Goal: Task Accomplishment & Management: Complete application form

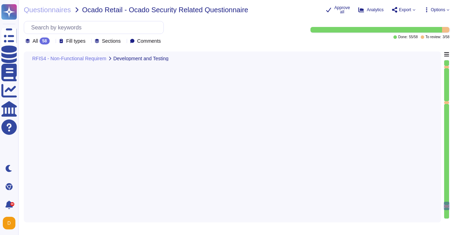
type textarea "Adobe has robust controls in place to prevent unauthorized access to tenant app…"
type textarea "At Adobe, we have a robust Secure Product Lifecycle (SPLC) Process that include…"
type textarea "All components and code produced by third parties, including open source librar…"
type textarea "Adobe doesn't normally escrow in-bound (Adobe's product to be held in escrow). …"
type textarea "Adobe has been evaluated against external certification and audit standards for…"
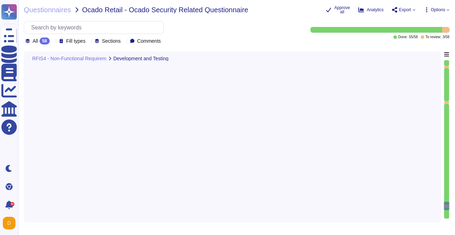
type textarea "Production environments are physically and logically segregated from non-produc…"
type textarea "Availability metrics and SLA related information are defined within the SLA agr…"
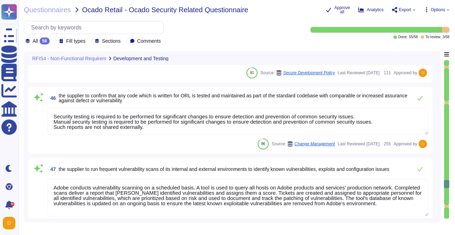
type textarea "Adobe has developed formal policies and standards governing the change manageme…"
type textarea "Security testing is required to be performed for significant changes to ensure …"
type textarea "Adobe conducts vulnerability scanning on a scheduled basis. A tool is used to q…"
type textarea "Adobe approves and engages with leading third-party security firms to perform p…"
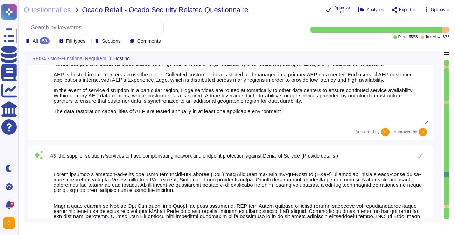
type textarea "Secure remote access to Adobe-operated networks uses 128-bit encryption or high…"
type textarea "Adobe deploys anti-virus and malware prevention solutions including, but not li…"
type textarea "Adobe designs and builds its cloud-based offerings with a focus on high-availab…"
type textarea "Adobe employs a defense-in-depth strategy for Denial-of-Service (DoS) and Distr…"
type textarea "Adobe does not implement Web Application Firewalls on most of its solutions. Ad…"
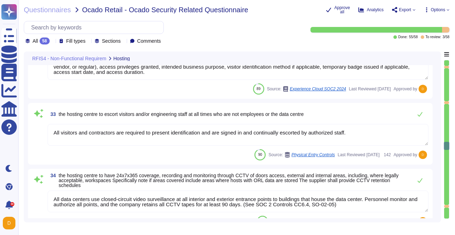
type textarea "To help protect physical access to customer data and systems, and to limit acce…"
type textarea "Data flow into and out of Adobe-controlled networks must be restricted by using…"
type textarea "Physical access provisioning to an Adobe data center or data room requires mana…"
type textarea "All visitors and contractors are required to present identification and are sig…"
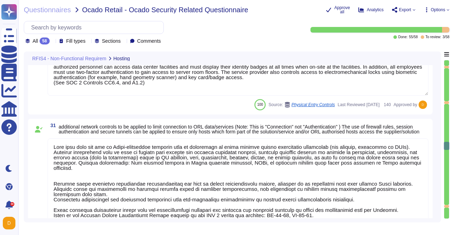
scroll to position [2046, 0]
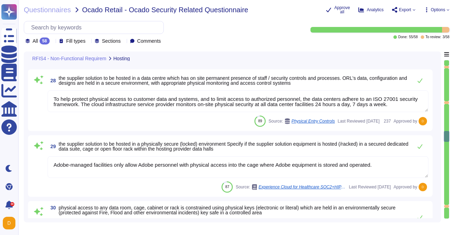
type textarea "Check hosting locations in the AEP Security Whitepaper at page 8: https://www.a…"
type textarea "To help protect physical access to customer data and systems, and to limit acce…"
type textarea "Adobe-managed facilities only allow Adobe personnel with physical access into t…"
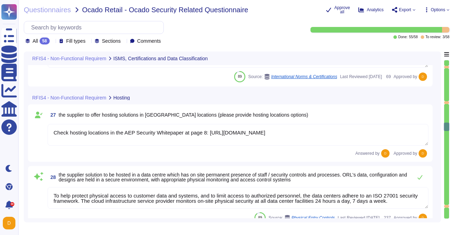
type textarea "Background checks are not performed as part of the third-party risk management …"
type textarea "As a foundation, every employee must complete annual mandatory security awarene…"
type textarea "Adobe Experience Cloud maintains an inventory of system assets in a configurati…"
type textarea "A vendor accessing or storing any personal information from outside the origina…"
type textarea "Adobe maintains ISO 27001 certification. Adobe's third-party assurances are ava…"
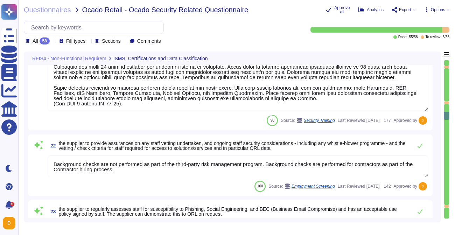
type textarea "In alignment with ISO 27001, Adobe's Information Security Policy outlines the c…"
type textarea "Data Classification and Handling Standard: The Data Classification and Handling…"
type textarea "Adobe requires employees to complete a general security awareness training on a…"
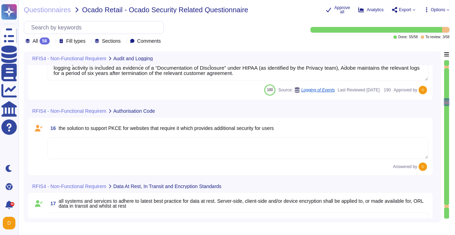
type textarea "Adobe uses Splunk for its SIEM. For some offerings, customer can retrieve appli…"
type textarea "Audit logs are stored and retained centrally at Adobe. A Security Incident and …"
type textarea "Adobe retains access logs for Adobe office’s and owned locations for 1 year. Lo…"
type textarea "All data at-rest is encrypted by the cloud service provider. All data in transi…"
type textarea "Valid certificates must be used, that were signed by a certificate authority (C…"
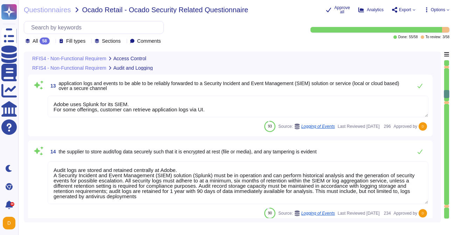
type textarea "Each API call requires authentication to be established, either through Oauth 2…"
type textarea "Adobe restricts the use of shared and group authentication credentials. Authent…"
type textarea "The customer provisions and manages all application-level users/permissions."
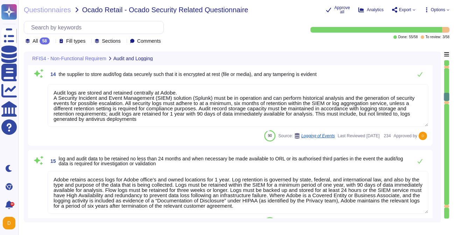
type textarea "All data at-rest is encrypted by the cloud service provider. All data in transi…"
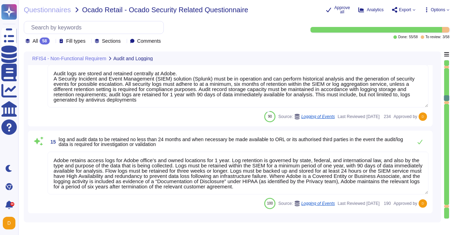
type textarea "Valid certificates must be used, that were signed by a certificate authority (C…"
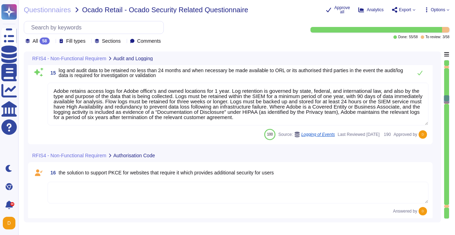
scroll to position [1098, 0]
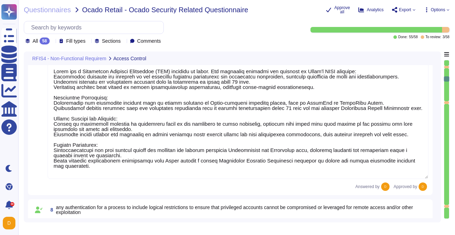
type textarea "Customer will decide who gets access by assigning appropriate roles in Adobe Co…"
type textarea "All data in transit between Experience Platform and any external component, inc…"
type textarea "Adobe has a Privileged Identity Management (PIM) solution in place. The followi…"
type textarea "Please see above response, as it addresses also this question."
type textarea "Yes. This is covered in our threat modelling and security reviews, which are pa…"
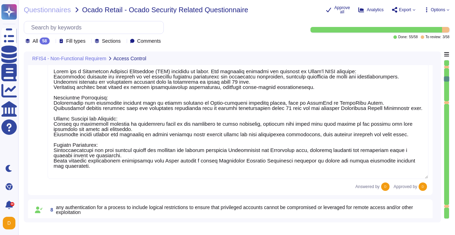
type textarea "Each API call requires authentication to be established, either through Oauth 2…"
type textarea "Adobe restricts the use of shared and group authentication credentials. Authent…"
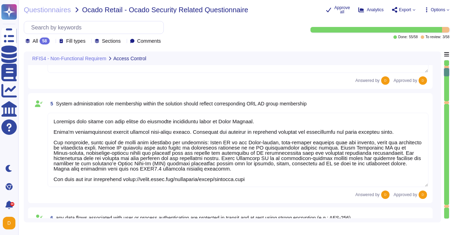
type textarea "Adobe will integrate with any SAML 2.0 compliant identity provider (IdP). User …"
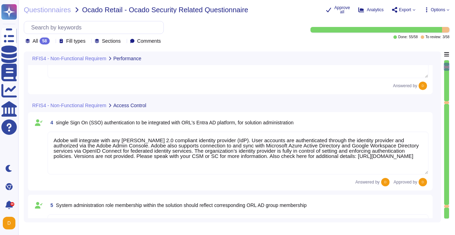
scroll to position [0, 0]
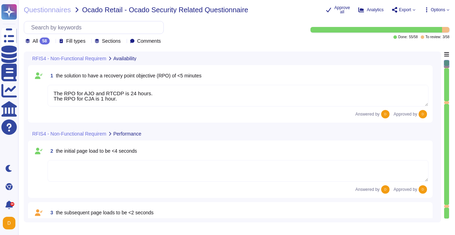
type textarea "The RPO for AJO and RTCDP is 24 hours. The RPO for CJA is 1 hour."
click at [175, 177] on textarea at bounding box center [238, 171] width 381 height 22
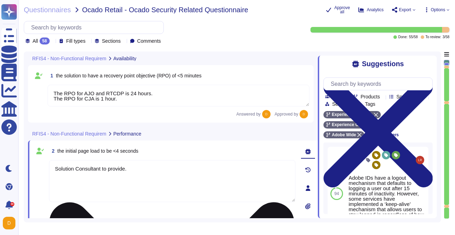
click at [154, 173] on textarea "Solution Consultant to provide." at bounding box center [172, 181] width 246 height 42
paste textarea "https://app.skypher.co/questionnaire/68cd42c21de71e4042a52852?state=all"
type textarea "Solution Consultant to provide."
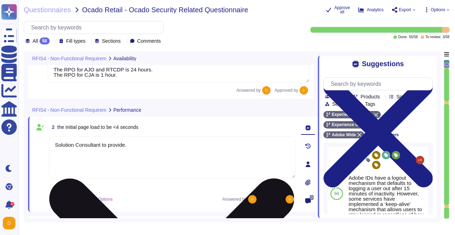
type textarea "Customer will decide who gets access by assigning appropriate roles in Adobe Co…"
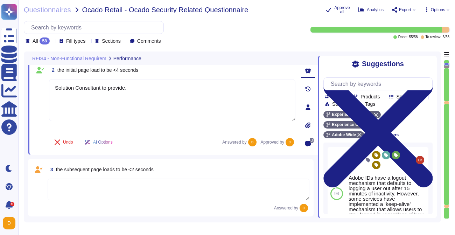
scroll to position [80, 0]
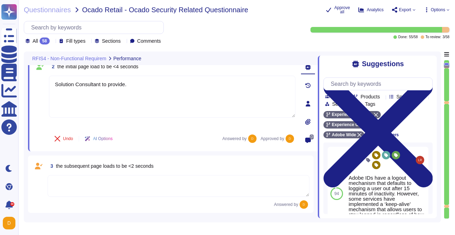
type textarea "Solution Consultant to provide."
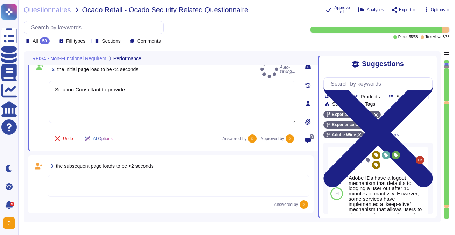
click at [135, 188] on textarea at bounding box center [179, 186] width 262 height 22
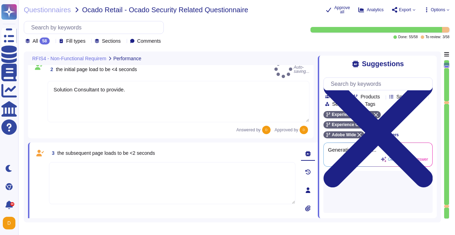
paste textarea "Solution Consultant to provide."
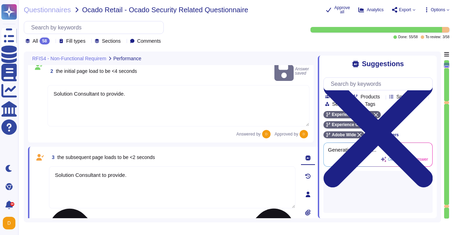
type textarea "Solution Consultant to provide."
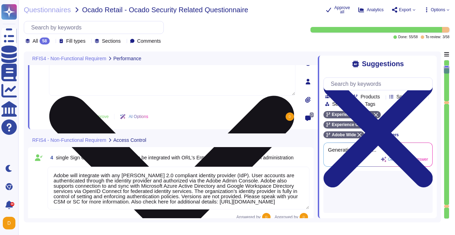
type textarea "All data in transit between Experience Platform and any external component, inc…"
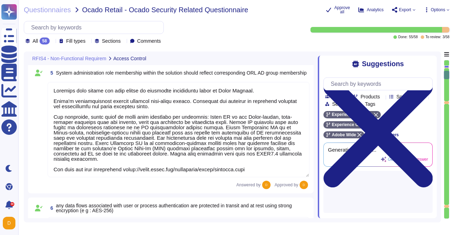
scroll to position [465, 0]
type textarea "Adobe has a Privileged Identity Management (PIM) solution in place. The followi…"
type textarea "Please see above response, as it addresses also this question."
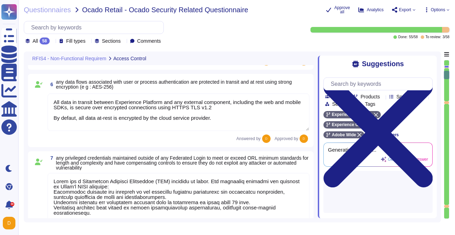
scroll to position [0, 0]
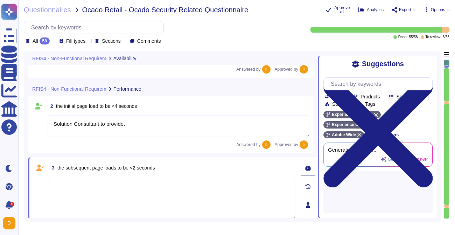
type textarea "The RPO for AJO and RTCDP is 24 hours. The RPO for CJA is 1 hour."
type textarea "Solution Consultant to provide."
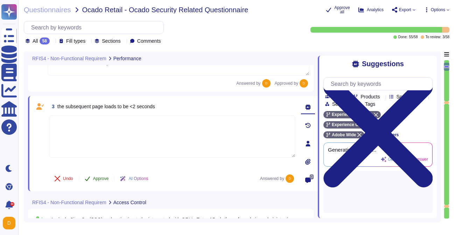
click at [92, 172] on button "Approve" at bounding box center [96, 178] width 35 height 14
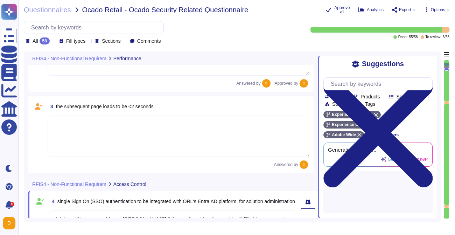
scroll to position [106, 0]
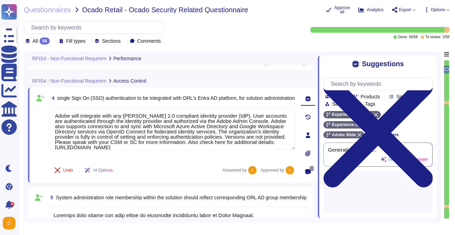
type textarea "All data in transit between Experience Platform and any external component, inc…"
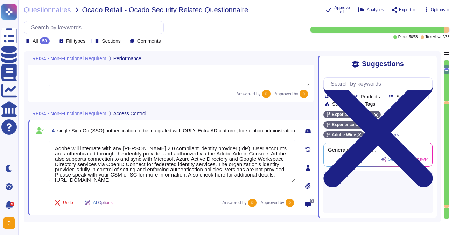
type textarea "All data in transit between Experience Platform and any external component, inc…"
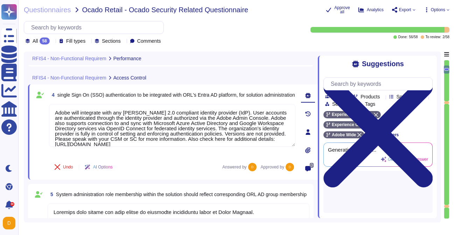
type textarea "All data in transit between Experience Platform and any external component, inc…"
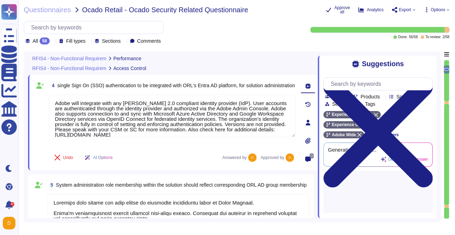
scroll to position [219, 0]
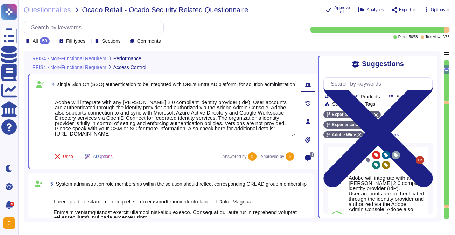
click at [447, 65] on div at bounding box center [447, 139] width 6 height 159
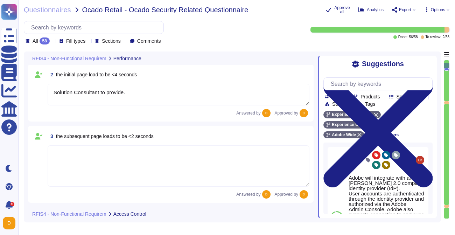
scroll to position [71, 0]
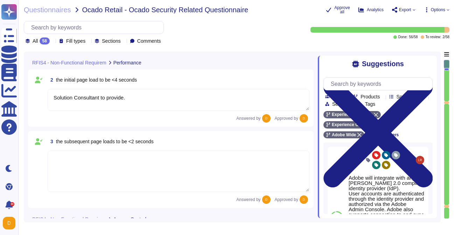
type textarea "The RPO for AJO and RTCDP is 24 hours. The RPO for CJA is 1 hour."
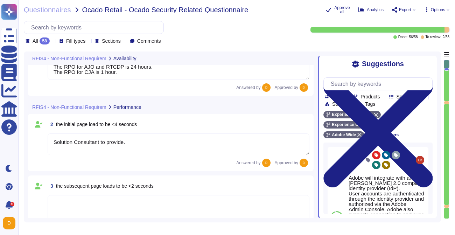
scroll to position [0, 0]
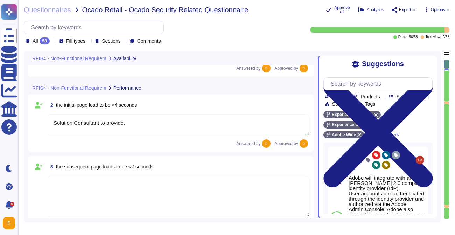
type textarea "Customer will decide who gets access by assigning appropriate roles in Adobe Co…"
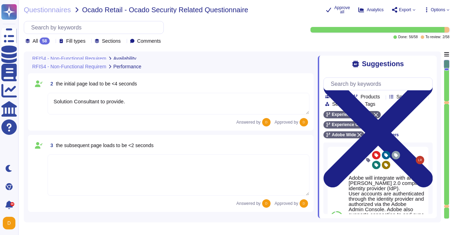
scroll to position [71, 0]
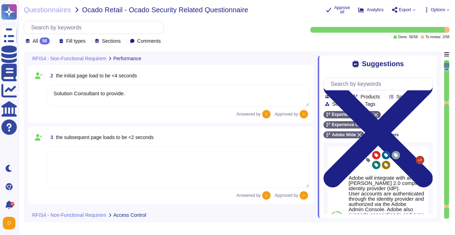
click at [70, 166] on textarea at bounding box center [179, 166] width 262 height 41
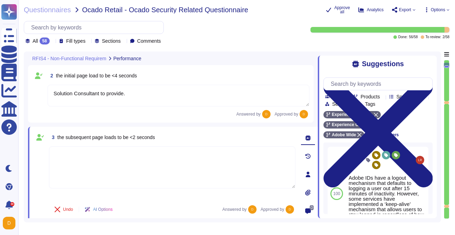
paste textarea "Solution Consultant to provide."
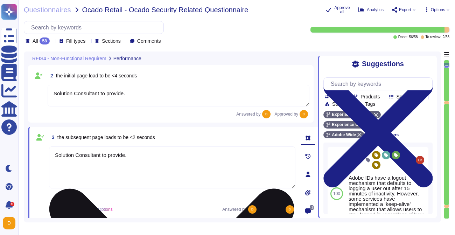
type textarea "Solution Consultant to provide."
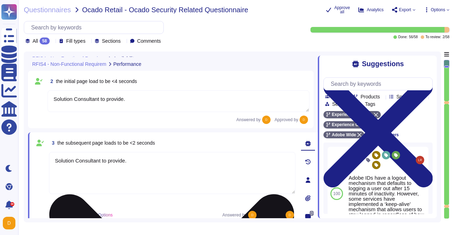
type textarea "The RPO for AJO and RTCDP is 24 hours. The RPO for CJA is 1 hour."
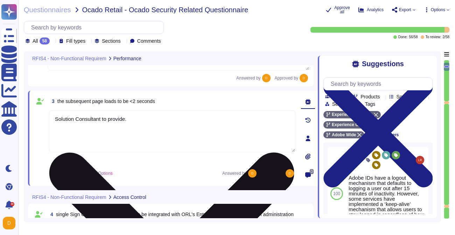
type textarea "Customer will decide who gets access by assigning appropriate roles in Adobe Co…"
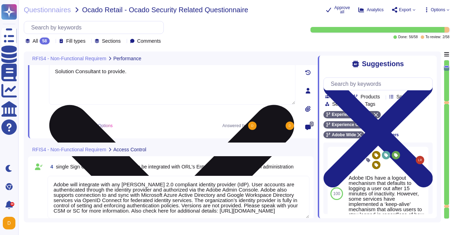
type textarea "All data in transit between Experience Platform and any external component, inc…"
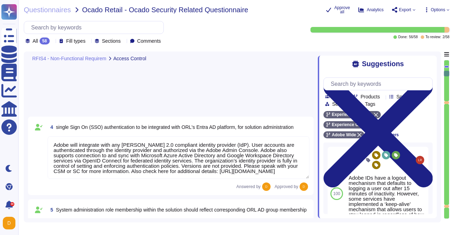
type textarea "All data in transit between Experience Platform and any external component, inc…"
type textarea "Adobe has a Privileged Identity Management (PIM) solution in place. The followi…"
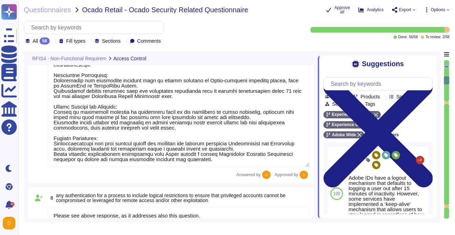
type textarea "Please see above response, as it addresses also this question."
type textarea "Yes. This is covered in our threat modelling and security reviews, which are pa…"
type textarea "Each API call requires authentication to be established, either through Oauth 2…"
type textarea "Adobe restricts the use of shared and group authentication credentials. Authent…"
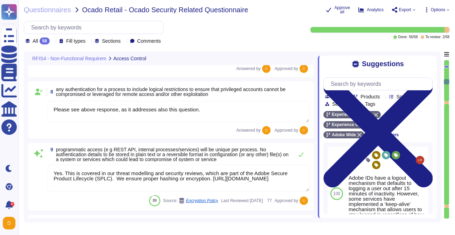
type textarea "The customer provisions and manages all application-level users/permissions."
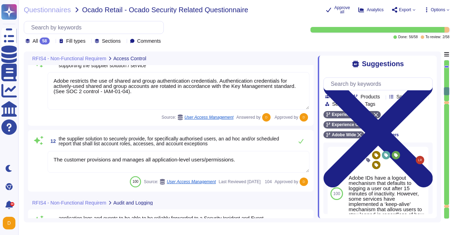
type textarea "Adobe uses Splunk for its SIEM. For some offerings, customer can retrieve appli…"
type textarea "Audit logs are stored and retained centrally at Adobe. A Security Incident and …"
type textarea "Adobe retains access logs for Adobe office’s and owned locations for 1 year. Lo…"
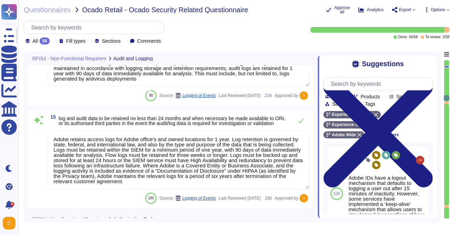
type textarea "All data at-rest is encrypted by the cloud service provider. All data in transi…"
type textarea "Valid certificates must be used, that were signed by a certificate authority (C…"
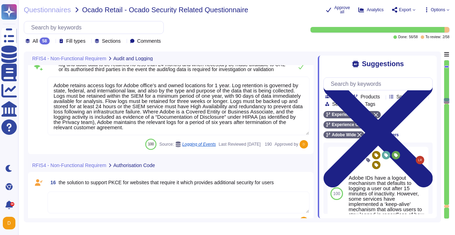
scroll to position [1216, 0]
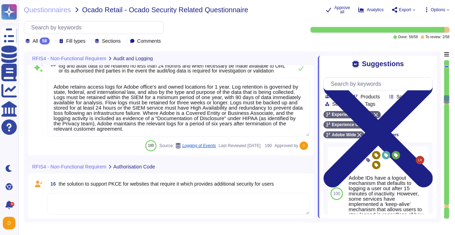
click at [106, 206] on textarea at bounding box center [179, 204] width 262 height 22
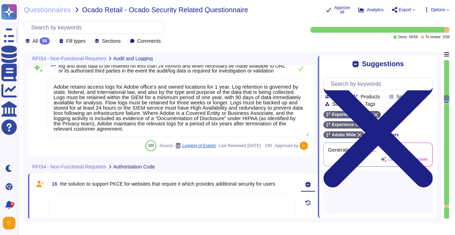
type textarea "Valid certificates must be used, that were signed by a certificate authority (C…"
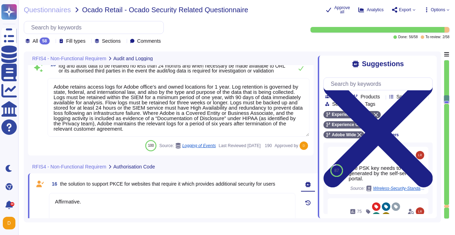
type textarea "Affirmative."
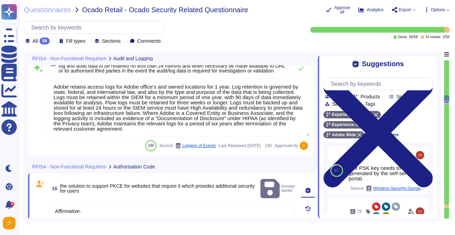
drag, startPoint x: 446, startPoint y: 101, endPoint x: 446, endPoint y: 206, distance: 105.3
click at [446, 206] on div at bounding box center [447, 139] width 6 height 159
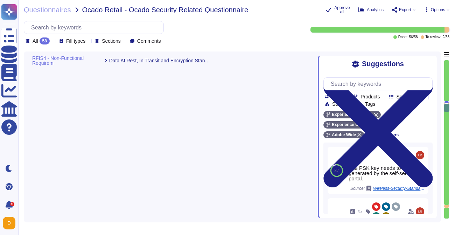
type textarea "In alignment with ISO 27001, Adobe's Information Security Policy outlines the c…"
type textarea "Data Classification and Handling Standard: The Data Classification and Handling…"
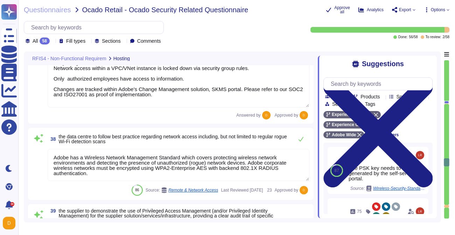
type textarea "Adobe has a Wireless Network Management Standard which covers protecting wirele…"
type textarea "Adobe has a Privileged Identity Management (PIM) solution in place. The followi…"
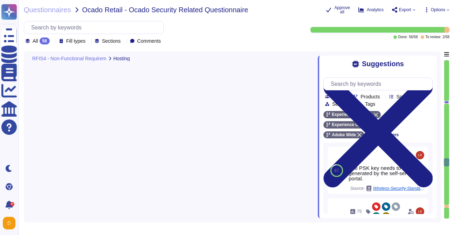
click at [446, 206] on div at bounding box center [446, 206] width 5 height 3
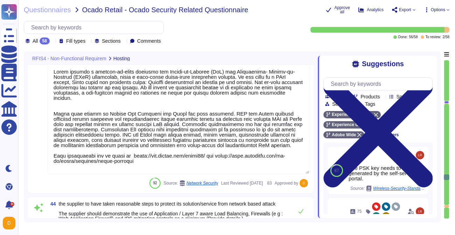
type textarea "Adobe deploys anti-virus and malware prevention solutions including, but not li…"
type textarea "Adobe designs and builds its cloud-based offerings with a focus on high-availab…"
type textarea "Adobe employs a defense-in-depth strategy for Denial-of-Service (DoS) and Distr…"
type textarea "Adobe does not implement Web Application Firewalls on most of its solutions. Ad…"
type textarea "Adobe has developed formal policies and standards governing the change manageme…"
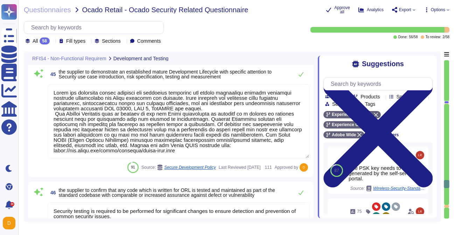
type textarea "Security testing is required to be performed for significant changes to ensure …"
type textarea "Adobe conducts vulnerability scanning on a scheduled basis. A tool is used to q…"
type textarea "Adobe approves and engages with leading third-party security firms to perform p…"
type textarea "Please refer to the Adobe Trust Center and the Security Testing Reports for the…"
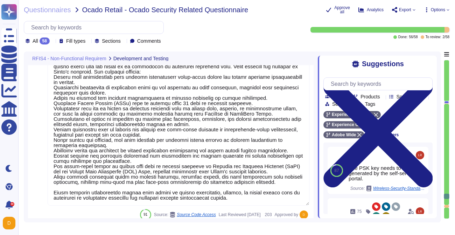
type textarea "Adobe has robust controls in place to prevent unauthorized access to tenant app…"
type textarea "At Adobe, we have a robust Secure Product Lifecycle (SPLC) Process that include…"
type textarea "All components and code produced by third parties, including open source librar…"
type textarea "Adobe doesn't normally escrow in-bound (Adobe's product to be held in escrow). …"
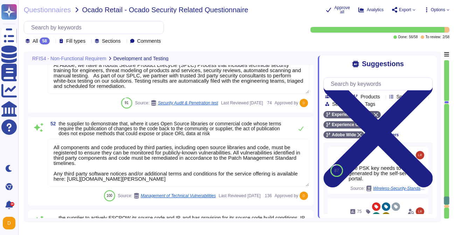
type textarea "Adobe has been evaluated against external certification and audit standards for…"
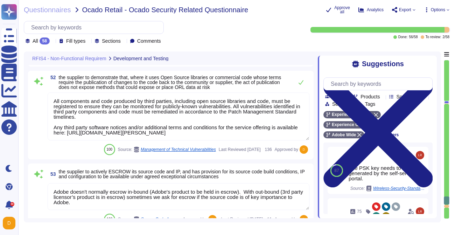
click at [447, 101] on div at bounding box center [446, 102] width 5 height 3
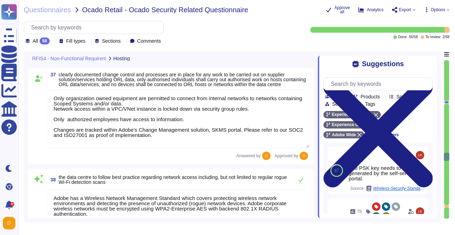
type textarea "All visitors and contractors are required to present identification and are sig…"
type textarea "All data centers use closed-circuit video surveillance at all interior and exte…"
type textarea "Any visitor or guest needs pre-approval (via SAMS portal) from respective area …"
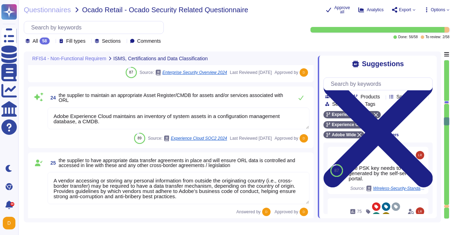
type textarea "Adobe requires employees to complete a general security awareness training on a…"
type textarea "Background checks are not performed as part of the third-party risk management …"
type textarea "As a foundation, every employee must complete annual mandatory security awarene…"
type textarea "Adobe Experience Cloud maintains an inventory of system assets in a configurati…"
type textarea "A vendor accessing or storing any personal information from outside the origina…"
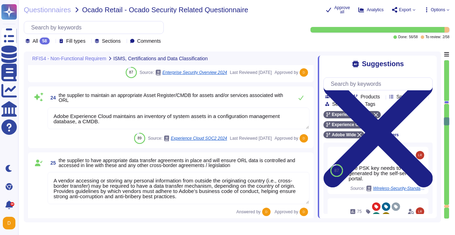
type textarea "Adobe maintains ISO 27001 certification. Adobe's third-party assurances are ava…"
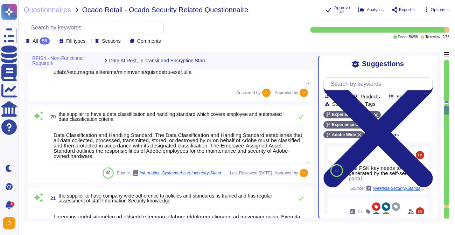
type textarea "All data at-rest is encrypted by the cloud service provider. All data in transi…"
type textarea "Valid certificates must be used, that were signed by a certificate authority (C…"
type textarea "In alignment with ISO 27001, Adobe's Information Security Policy outlines the c…"
type textarea "Data Classification and Handling Standard: The Data Classification and Handling…"
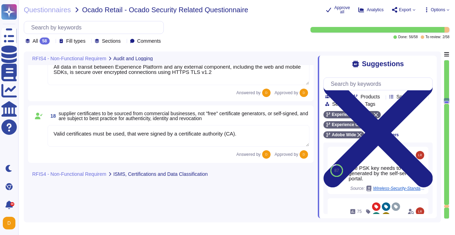
type textarea "Audit logs are stored and retained centrally at Adobe. A Security Incident and …"
type textarea "Adobe retains access logs for Adobe office’s and owned locations for 1 year. Lo…"
type textarea "Affirmative."
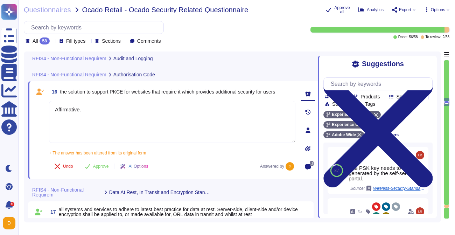
type textarea "In alignment with ISO 27001, Adobe's Information Security Policy outlines the c…"
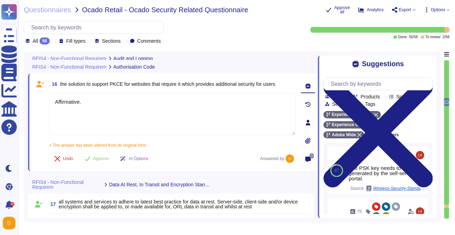
scroll to position [1312, 0]
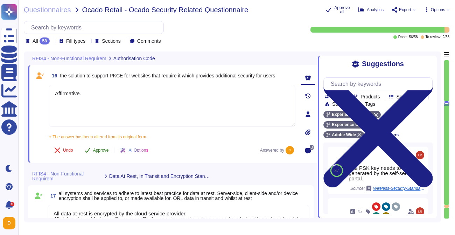
click at [98, 150] on span "Approve" at bounding box center [101, 150] width 16 height 4
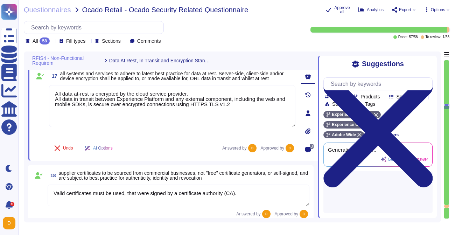
type textarea "Data Classification and Handling Standard: The Data Classification and Handling…"
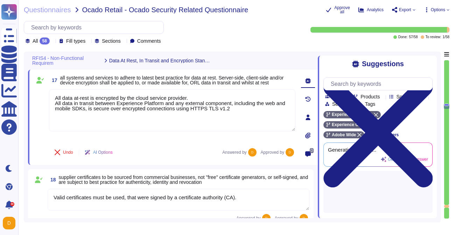
click at [447, 207] on div at bounding box center [446, 206] width 5 height 3
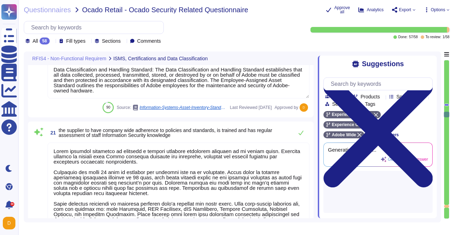
type textarea "Background checks are not performed as part of the third-party risk management …"
type textarea "As a foundation, every employee must complete annual mandatory security awarene…"
type textarea "Adobe Experience Cloud maintains an inventory of system assets in a configurati…"
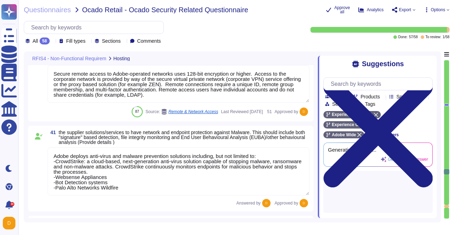
type textarea "Adobe deploys anti-virus and malware prevention solutions including, but not li…"
type textarea "Adobe designs and builds its cloud-based offerings with a focus on high-availab…"
type textarea "Adobe employs a defense-in-depth strategy for Denial-of-Service (DoS) and Distr…"
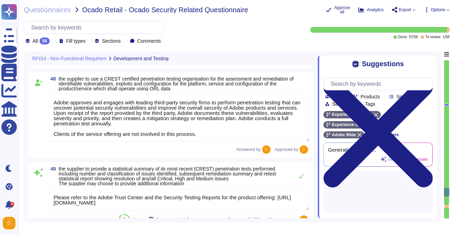
type textarea "Adobe conducts vulnerability scanning on a scheduled basis. A tool is used to q…"
type textarea "Adobe approves and engages with leading third-party security firms to perform p…"
type textarea "Please refer to the Adobe Trust Center and the Security Testing Reports for the…"
type textarea "Adobe has robust controls in place to prevent unauthorized access to tenant app…"
type textarea "At Adobe, we have a robust Secure Product Lifecycle (SPLC) Process that include…"
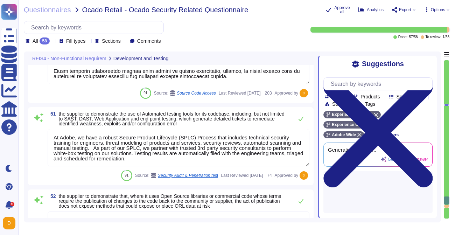
type textarea "All components and code produced by third parties, including open source librar…"
type textarea "Adobe doesn't normally escrow in-bound (Adobe's product to be held in escrow). …"
type textarea "Adobe has been evaluated against external certification and audit standards for…"
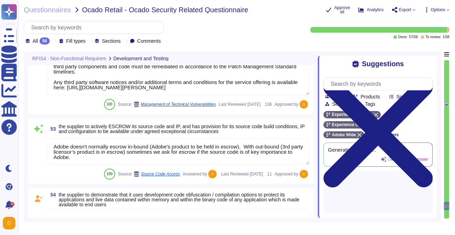
type textarea "Production environments are physically and logically segregated from non-produc…"
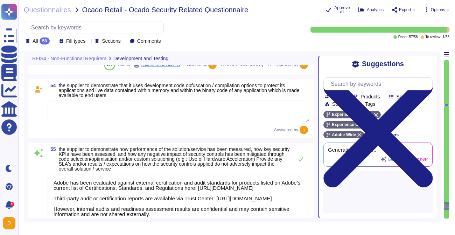
type textarea "Availability metrics and SLA related information are defined within the SLA agr…"
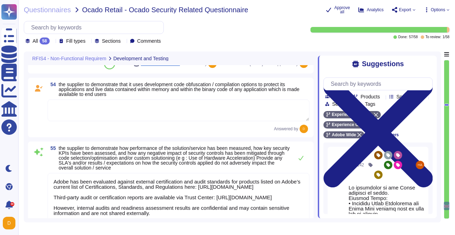
click at [130, 107] on textarea at bounding box center [179, 110] width 262 height 22
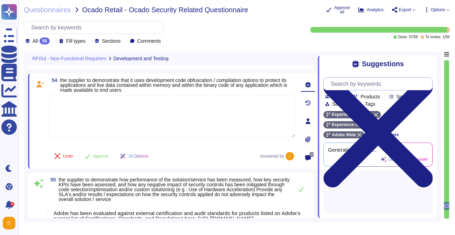
click at [348, 82] on input "text" at bounding box center [379, 84] width 105 height 12
click at [372, 163] on span "Load more..." at bounding box center [377, 160] width 109 height 5
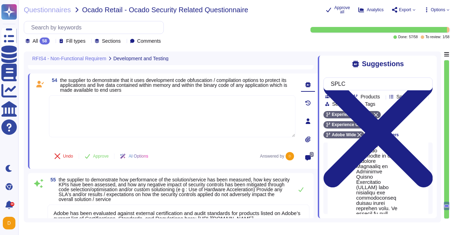
scroll to position [67, 0]
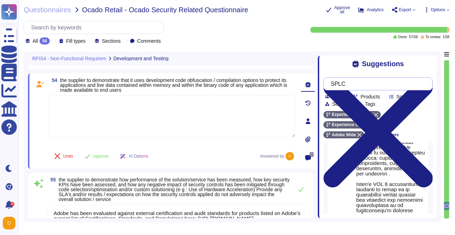
drag, startPoint x: 355, startPoint y: 84, endPoint x: 317, endPoint y: 85, distance: 38.5
click at [318, 85] on div "Suggestions SPLC Team Products Source type Section Tags Experience Platform Exp…" at bounding box center [377, 134] width 119 height 167
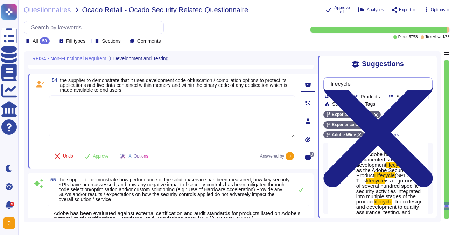
scroll to position [139, 0]
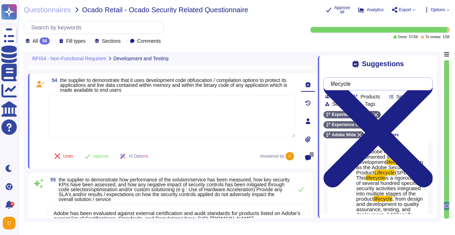
type input "lifecycle"
click at [86, 120] on textarea at bounding box center [172, 116] width 246 height 42
click at [92, 119] on textarea at bounding box center [172, 116] width 246 height 42
click at [377, 85] on input "lifecycle" at bounding box center [376, 84] width 98 height 12
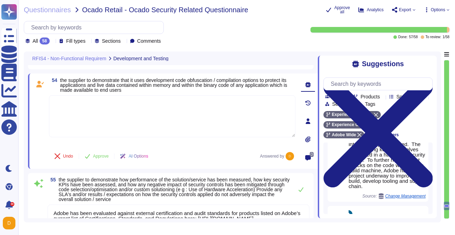
click at [146, 137] on div at bounding box center [172, 120] width 246 height 50
click at [155, 127] on textarea at bounding box center [172, 116] width 246 height 42
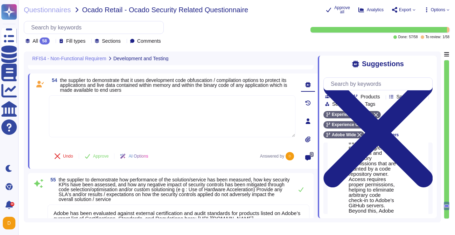
scroll to position [118, 0]
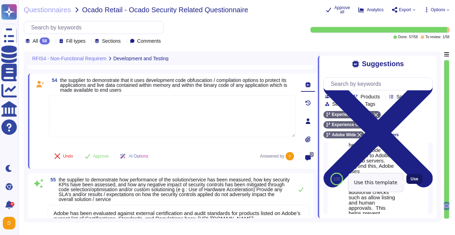
click at [419, 183] on button "Use" at bounding box center [414, 179] width 16 height 10
type textarea "To help prevent our code base from supply chain attacks like SolarWinds, Adobe …"
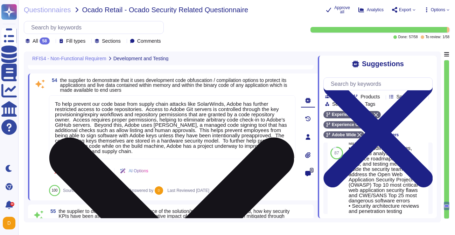
scroll to position [405, 0]
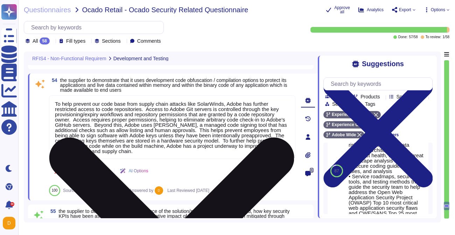
click at [246, 137] on textarea "To help prevent our code base from supply chain attacks like SolarWinds, Adobe …" at bounding box center [172, 127] width 246 height 64
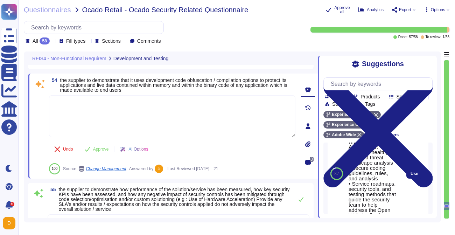
scroll to position [465, 0]
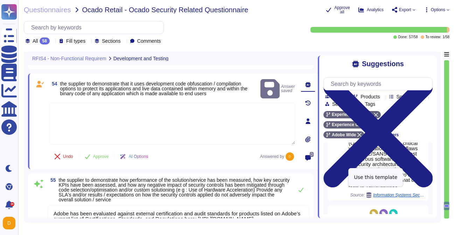
click at [420, 116] on button "Use" at bounding box center [428, 111] width 16 height 10
type textarea "Adobe's SPLC processes continue to evolve to stay current as changes occur in t…"
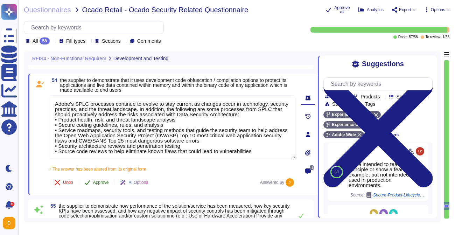
click at [90, 183] on icon at bounding box center [88, 182] width 6 height 6
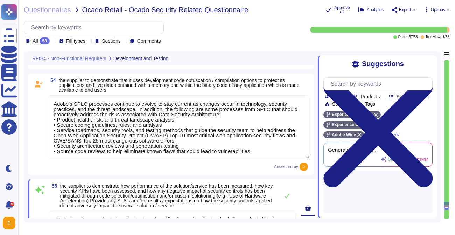
scroll to position [0, 0]
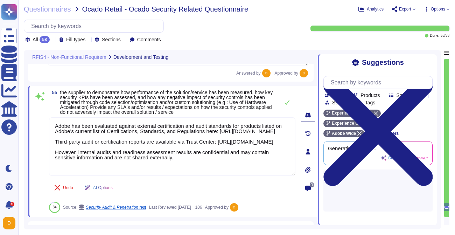
type textarea "Availability metrics and SLA related information are defined within the SLA agr…"
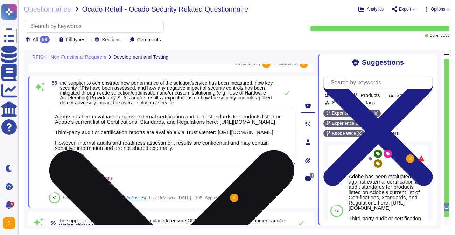
scroll to position [0, 0]
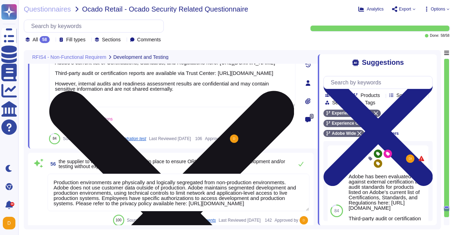
type textarea "Availability metrics and SLA related information are defined within the SLA agr…"
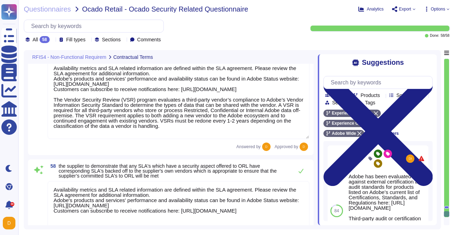
scroll to position [0, 0]
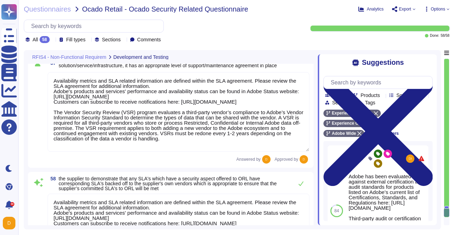
type textarea "Adobe's SPLC processes continue to evolve to stay current as changes occur in t…"
type textarea "Adobe has been evaluated against external certification and audit standards for…"
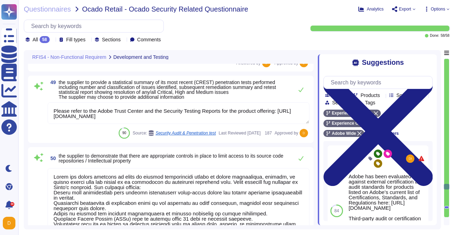
type textarea "Adobe has developed formal policies and standards governing the change manageme…"
type textarea "Security testing is required to be performed for significant changes to ensure …"
type textarea "Adobe conducts vulnerability scanning on a scheduled basis. A tool is used to q…"
type textarea "Adobe approves and engages with leading third-party security firms to perform p…"
type textarea "Please refer to the Adobe Trust Center and the Security Testing Reports for the…"
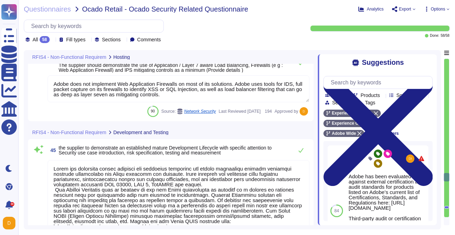
scroll to position [3867, 0]
type textarea "Adobe designs and builds its cloud-based offerings with a focus on high-availab…"
type textarea "Adobe employs a defense-in-depth strategy for Denial-of-Service (DoS) and Distr…"
type textarea "Adobe does not implement Web Application Firewalls on most of its solutions. Ad…"
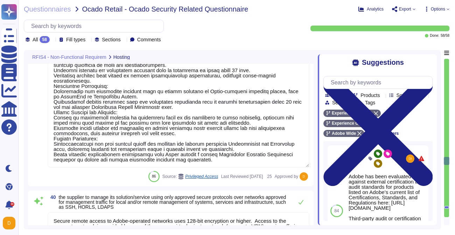
type textarea "To better protect our customers’ data from the physical layer up, we’ve impleme…"
type textarea "Only organization owned equipment are permitted to connect from internal networ…"
type textarea "Adobe has a Wireless Network Management Standard which covers protecting wirele…"
type textarea "Adobe has a Privileged Identity Management (PIM) solution in place. The followi…"
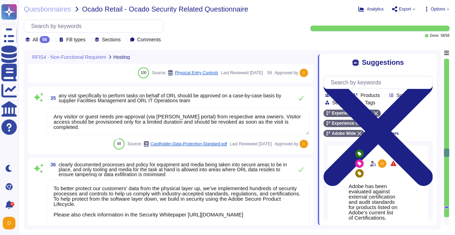
scroll to position [2885, 0]
type textarea "Physical access provisioning to an Adobe data center or data room requires mana…"
type textarea "All visitors and contractors are required to present identification and are sig…"
type textarea "All data centers use closed-circuit video surveillance at all interior and exte…"
type textarea "Any visitor or guest needs pre-approval (via SAMS portal) from respective area …"
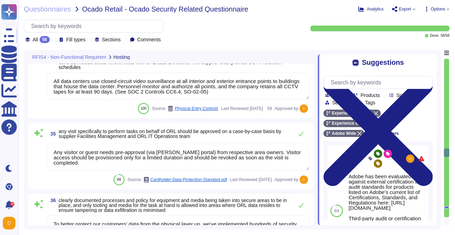
click at [447, 60] on div at bounding box center [446, 138] width 5 height 158
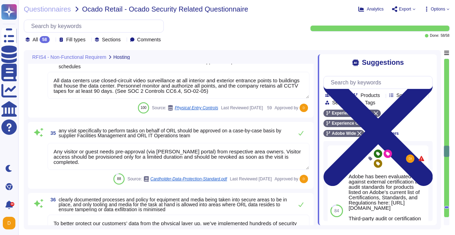
type textarea "Data flow into and out of Adobe-controlled networks must be restricted by using…"
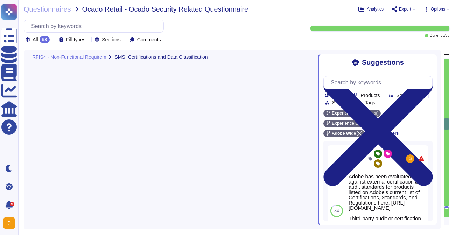
type textarea "Adobe requires employees to complete a general security awareness training on a…"
type textarea "Background checks are not performed as part of the third-party risk management …"
type textarea "As a foundation, every employee must complete annual mandatory security awarene…"
type textarea "Adobe Experience Cloud maintains an inventory of system assets in a configurati…"
type textarea "A vendor accessing or storing any personal information from outside the origina…"
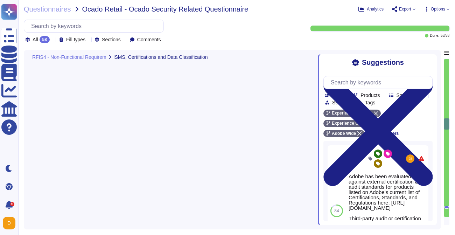
type textarea "Adobe maintains ISO 27001 certification. Adobe's third-party assurances are ava…"
type textarea "Check hosting locations in the AEP Security Whitepaper at page 8: https://www.a…"
type textarea "To help protect physical access to customer data and systems, and to limit acce…"
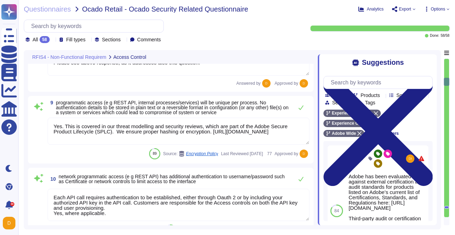
type textarea "Adobe has a Privileged Identity Management (PIM) solution in place. The followi…"
type textarea "Please see above response, as it addresses also this question."
type textarea "Yes. This is covered in our threat modelling and security reviews, which are pa…"
type textarea "Each API call requires authentication to be established, either through Oauth 2…"
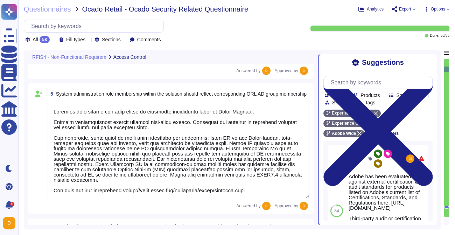
type textarea "Adobe will integrate with any SAML 2.0 compliant identity provider (IdP). User …"
type textarea "Customer will decide who gets access by assigning appropriate roles in Adobe Co…"
type textarea "All data in transit between Experience Platform and any external component, inc…"
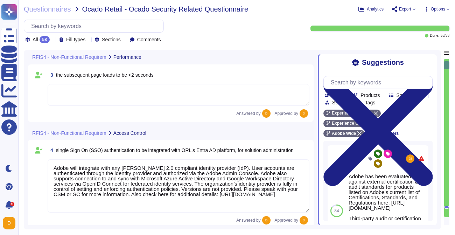
type textarea "Solution Consultant to provide."
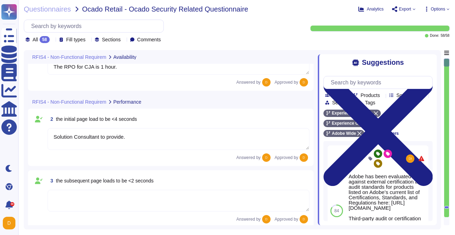
scroll to position [8, 0]
type textarea "The RPO for AJO and RTCDP is 24 hours. The RPO for CJA is 1 hour."
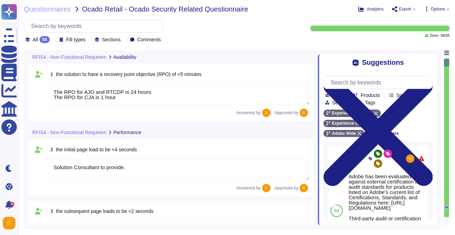
scroll to position [0, 0]
click at [411, 11] on span "Export" at bounding box center [403, 9] width 23 height 6
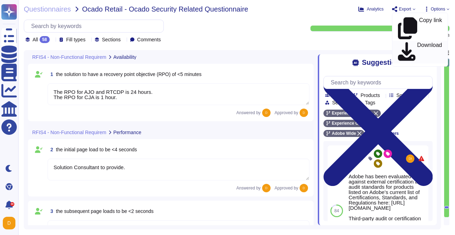
click at [417, 42] on p "Download" at bounding box center [429, 52] width 25 height 20
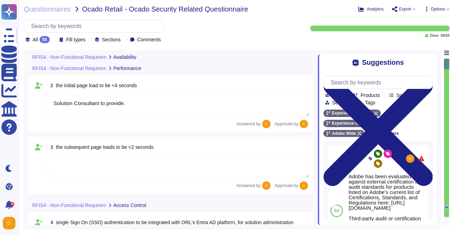
scroll to position [64, 0]
click at [136, 166] on textarea at bounding box center [179, 167] width 262 height 22
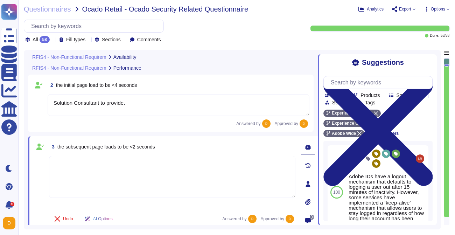
click at [127, 105] on textarea "Solution Consultant to provide." at bounding box center [179, 105] width 262 height 22
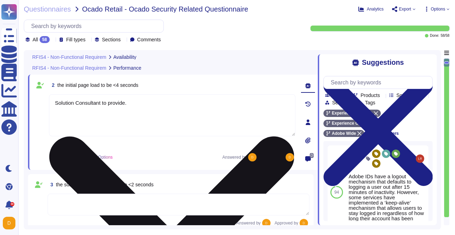
click at [127, 105] on textarea "Solution Consultant to provide." at bounding box center [172, 115] width 246 height 42
drag, startPoint x: 127, startPoint y: 105, endPoint x: 50, endPoint y: 102, distance: 77.4
click at [50, 102] on textarea "Solution Consultant to provide." at bounding box center [172, 115] width 246 height 42
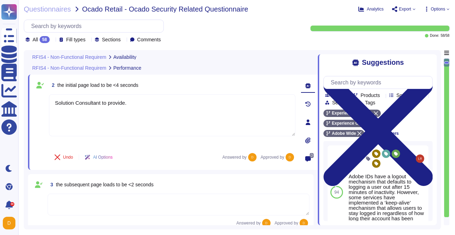
click at [83, 210] on textarea at bounding box center [179, 204] width 262 height 22
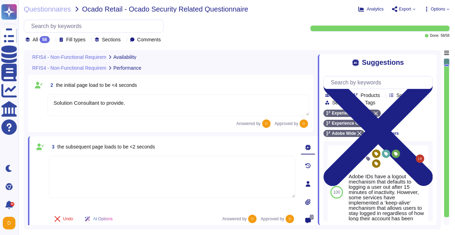
paste textarea "Solution Consultant to provide."
type textarea "Solution Consultant to provide."
click at [139, 219] on div "Undo AI Options Answered by Approved by" at bounding box center [172, 218] width 246 height 17
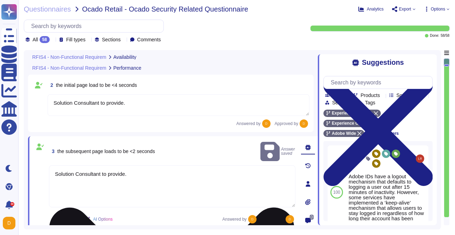
click at [136, 187] on textarea "Solution Consultant to provide." at bounding box center [172, 186] width 246 height 42
drag, startPoint x: 140, startPoint y: 160, endPoint x: 59, endPoint y: 161, distance: 80.8
click at [59, 165] on textarea "Solution Consultant to provide." at bounding box center [172, 186] width 246 height 42
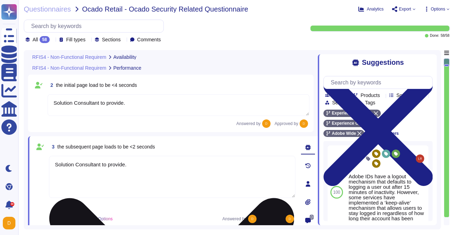
drag, startPoint x: 133, startPoint y: 165, endPoint x: 54, endPoint y: 164, distance: 79.4
click at [54, 164] on textarea "Solution Consultant to provide." at bounding box center [172, 177] width 246 height 42
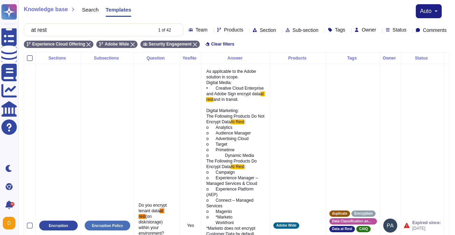
scroll to position [1267, 0]
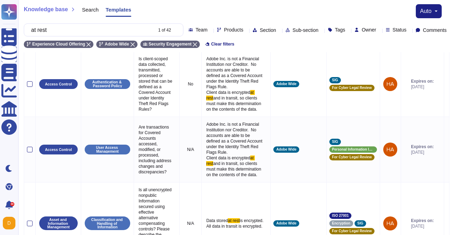
click at [27, 31] on div "at rest 1 of 42" at bounding box center [104, 29] width 160 height 13
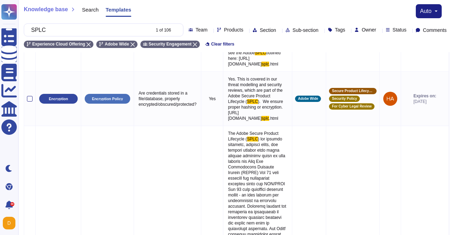
scroll to position [406, 0]
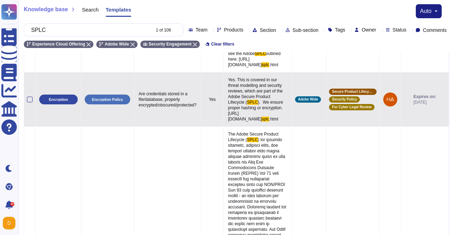
type input "SPLC"
drag, startPoint x: 247, startPoint y: 126, endPoint x: 268, endPoint y: 147, distance: 29.7
click at [268, 123] on p "Yes. This is covered in our threat modelling and security reviews, which are pa…" at bounding box center [257, 99] width 63 height 48
click at [252, 105] on span "Yes. This is covered in our threat modelling and security reviews, which are pa…" at bounding box center [256, 90] width 56 height 27
drag, startPoint x: 247, startPoint y: 126, endPoint x: 261, endPoint y: 140, distance: 19.5
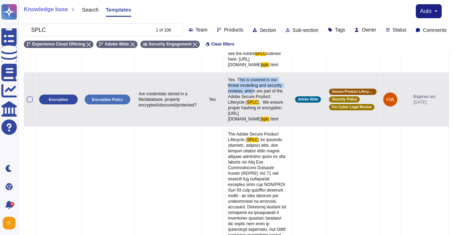
click at [261, 105] on span "Yes. This is covered in our threat modelling and security reviews, which are pa…" at bounding box center [256, 90] width 56 height 27
click at [249, 105] on span "Yes. This is covered in our threat modelling and security reviews, which are pa…" at bounding box center [256, 90] width 56 height 27
drag, startPoint x: 246, startPoint y: 127, endPoint x: 268, endPoint y: 151, distance: 32.7
click at [268, 123] on p "Yes. This is covered in our threat modelling and security reviews, which are pa…" at bounding box center [257, 99] width 63 height 48
copy p "This is covered in our threat modelling and security reviews, which are part of…"
